Goal: Book appointment/travel/reservation

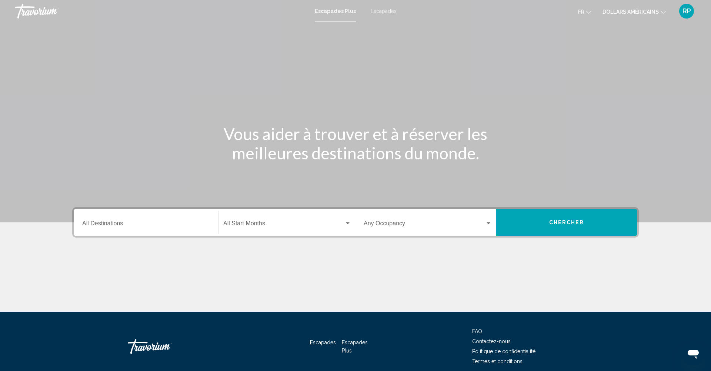
click at [581, 224] on span "Chercher" at bounding box center [566, 223] width 35 height 6
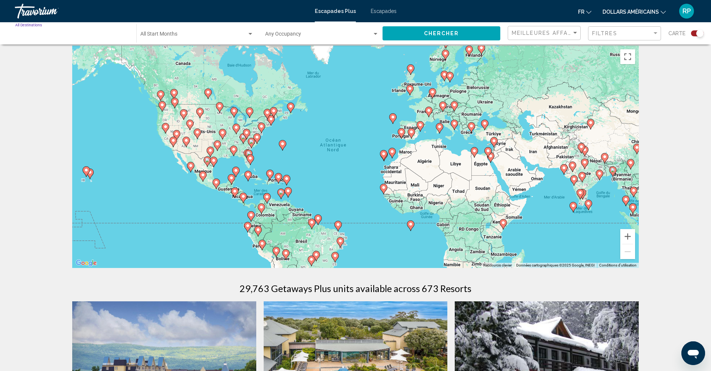
scroll to position [6, 0]
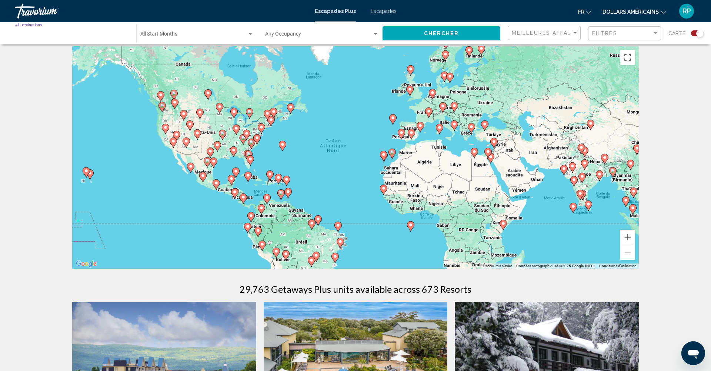
click at [101, 33] on input "Destination All Destinations" at bounding box center [72, 36] width 114 height 6
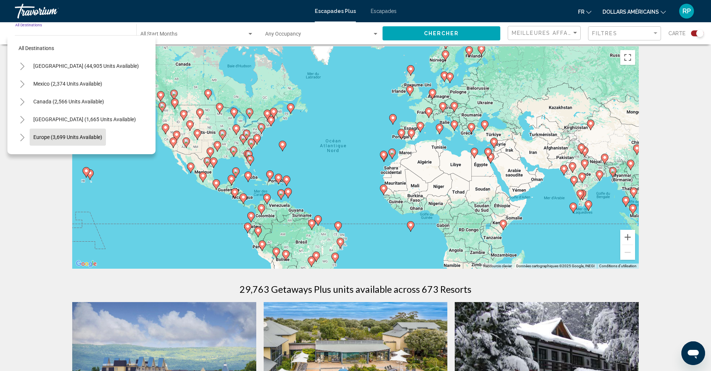
click at [44, 135] on span "Europe (3,699 units available)" at bounding box center [67, 137] width 69 height 6
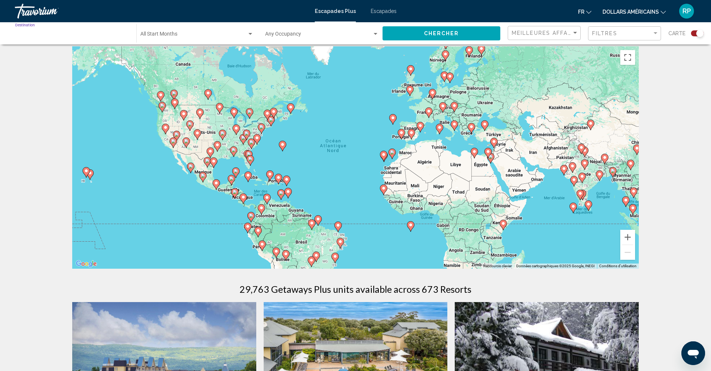
type input "**********"
click at [445, 33] on span "Chercher" at bounding box center [441, 34] width 35 height 6
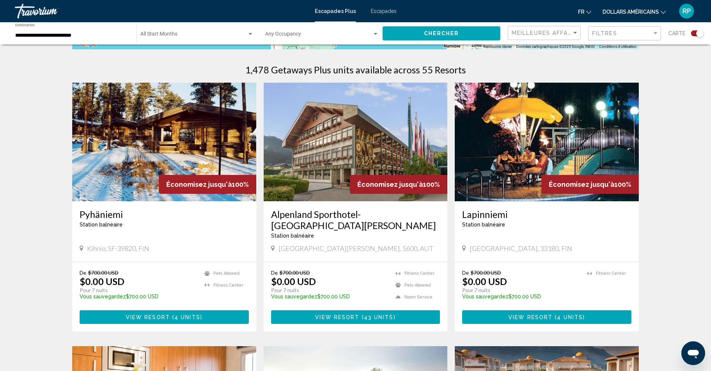
scroll to position [224, 0]
